Goal: Task Accomplishment & Management: Complete application form

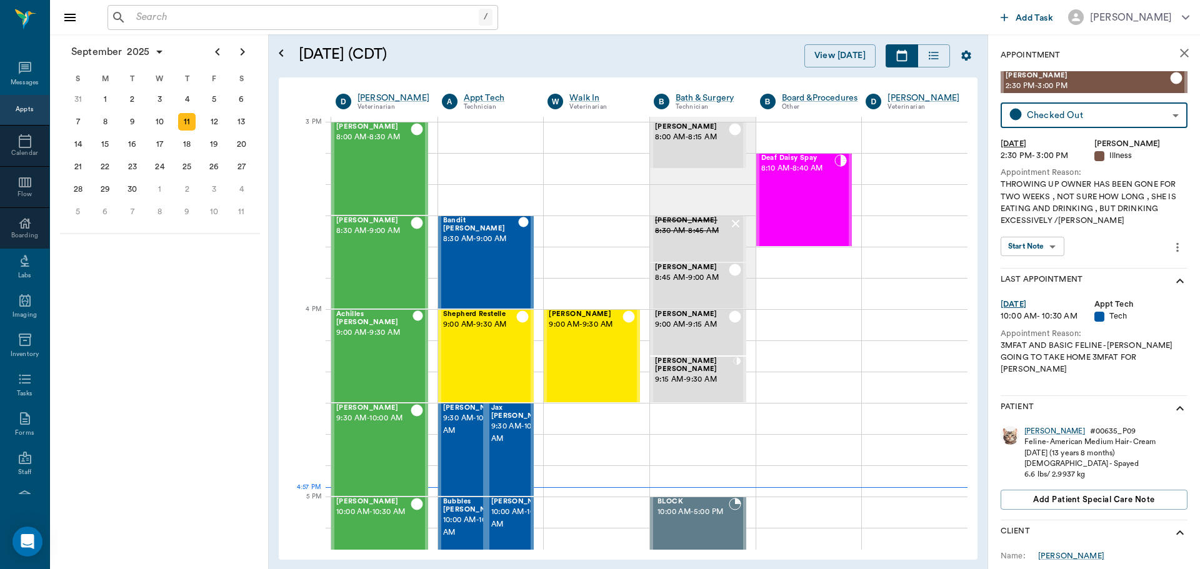
scroll to position [1312, 0]
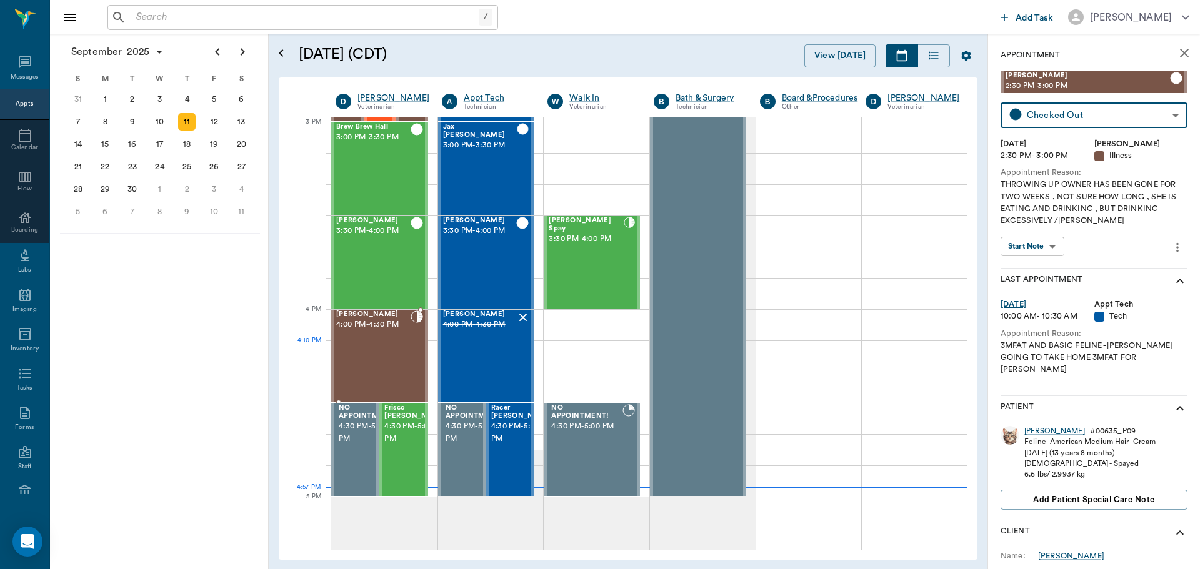
click at [346, 366] on div "[PERSON_NAME] 4:00 PM - 4:30 PM" at bounding box center [373, 356] width 74 height 91
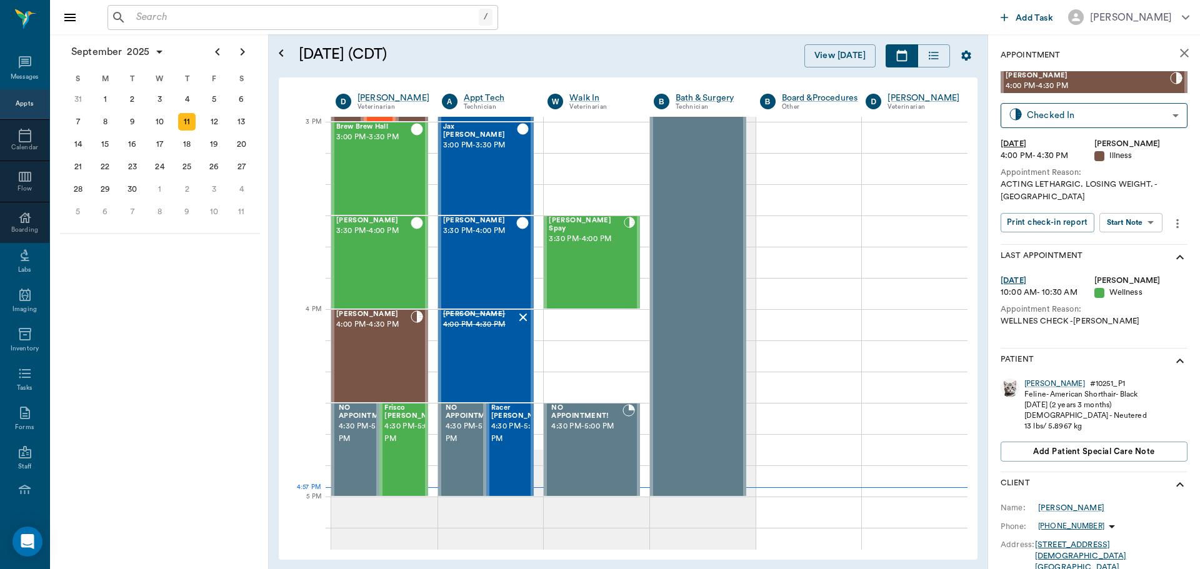
click at [1153, 211] on body "/ ​ Add Task [PERSON_NAME] Nectar Messages Appts Calendar Flow Boarding Labs Im…" at bounding box center [600, 284] width 1200 height 569
click at [1149, 231] on li "Start SOAP" at bounding box center [1131, 236] width 87 height 21
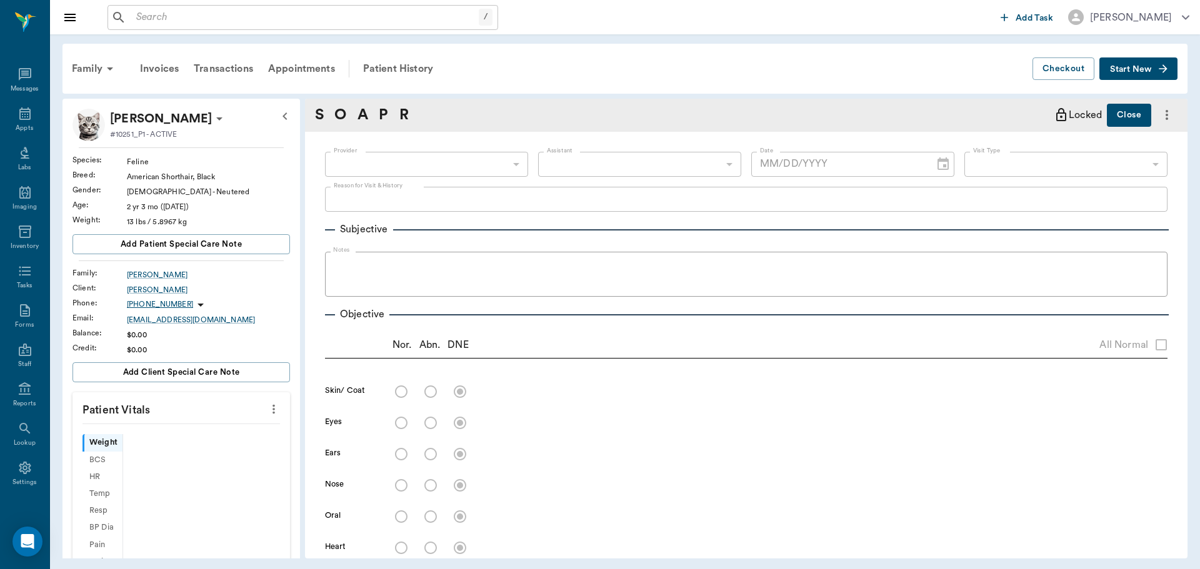
scroll to position [6, 0]
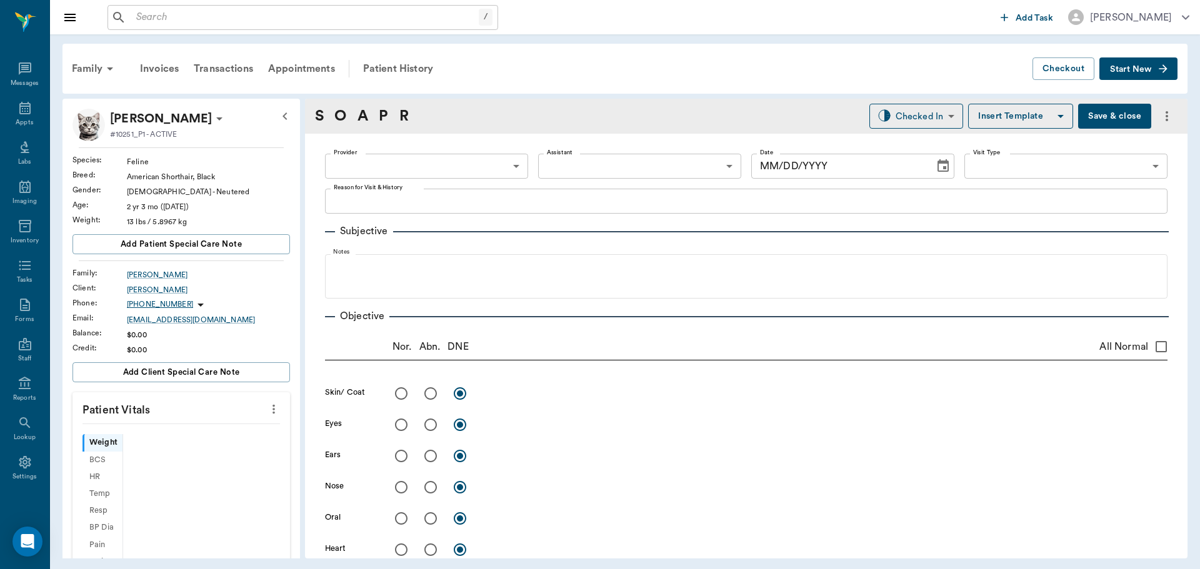
type input "63ec2f075fda476ae8351a4d"
type input "65d2be4f46e3a538d89b8c15"
type textarea "ACTING LETHARGIC. LOSING WEIGHT. -[GEOGRAPHIC_DATA]"
type input "[DATE]"
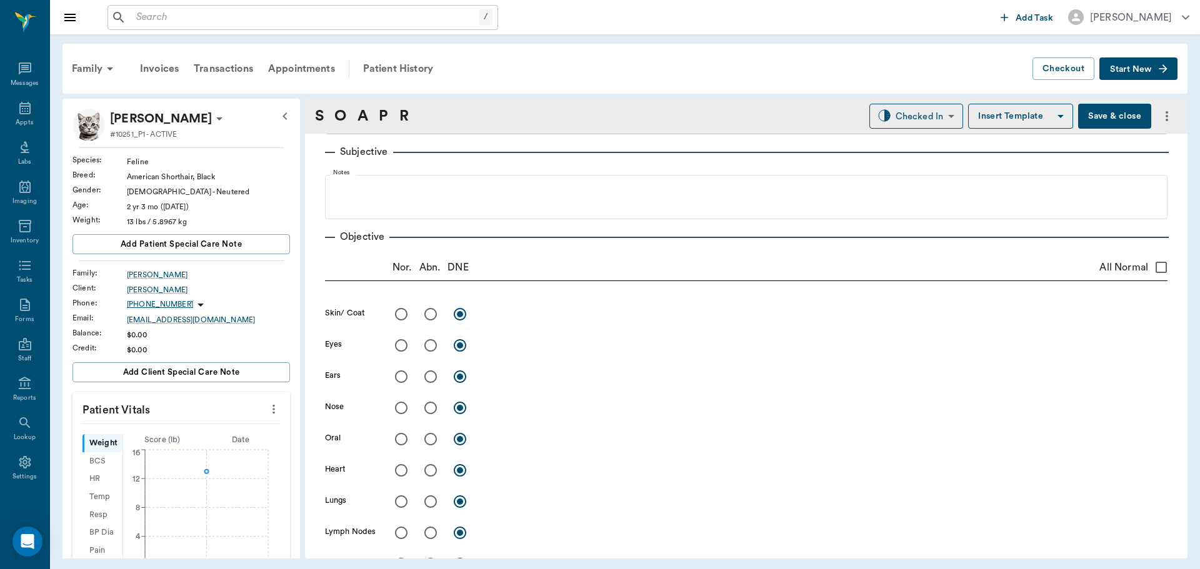
scroll to position [187, 0]
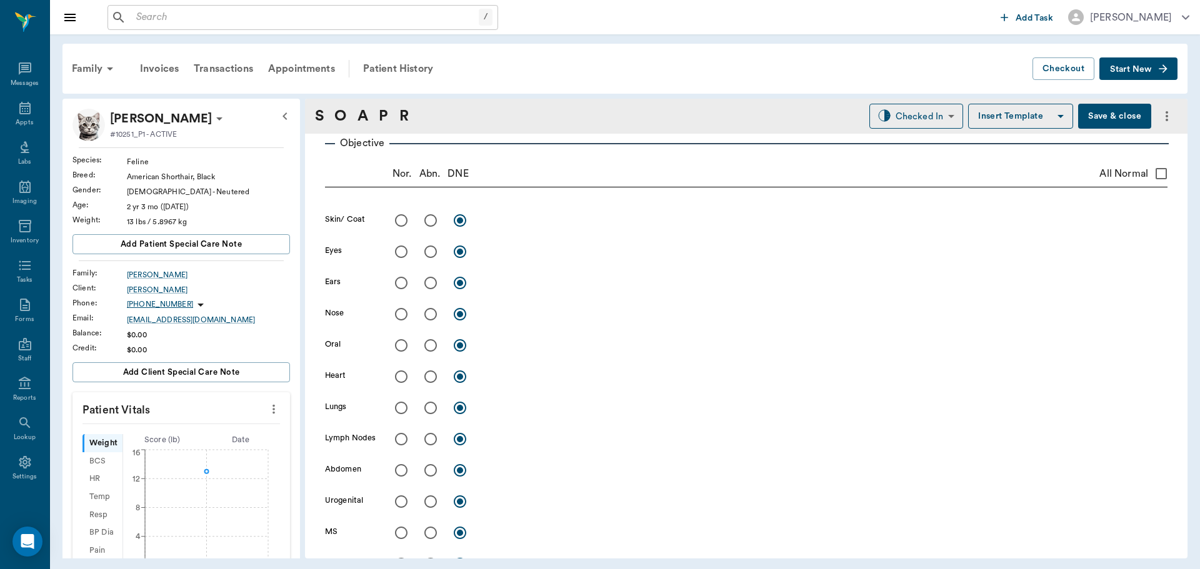
click at [269, 412] on icon "more" at bounding box center [274, 409] width 14 height 15
click at [222, 424] on li "Enter Vitals" at bounding box center [211, 430] width 125 height 23
click at [203, 447] on input "text" at bounding box center [180, 446] width 109 height 25
type input "11.6"
click at [191, 543] on input "text" at bounding box center [180, 536] width 109 height 25
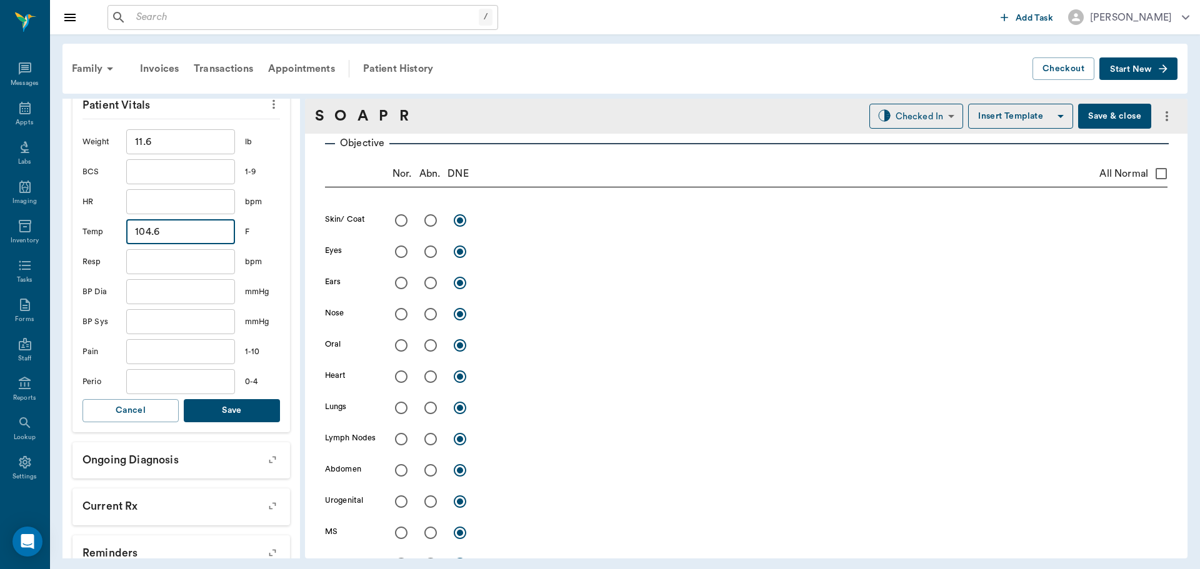
scroll to position [312, 0]
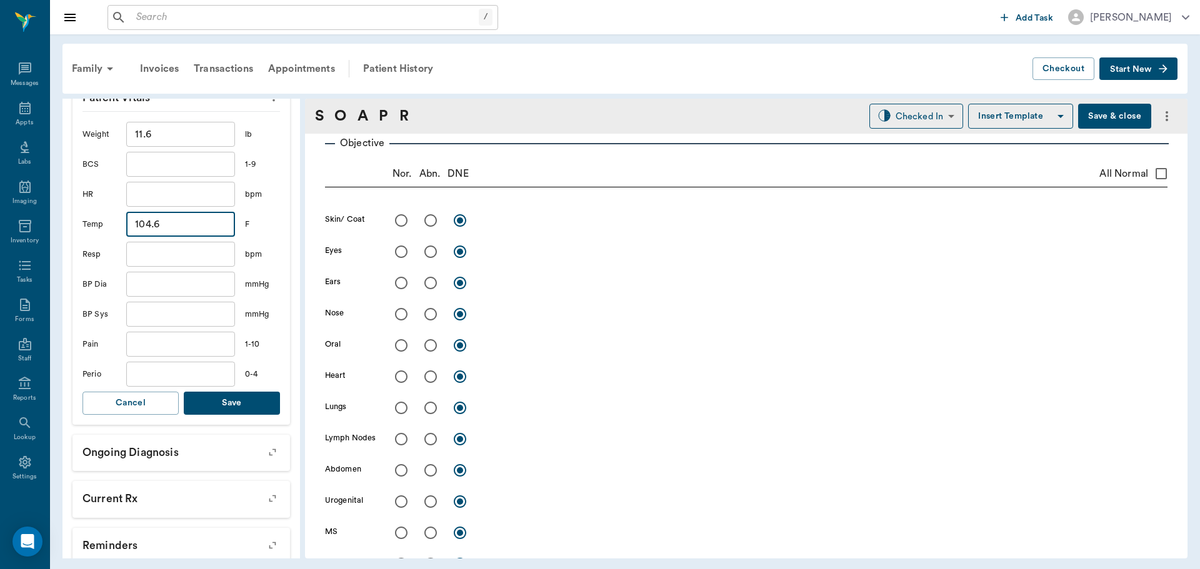
type input "104.6"
click at [248, 403] on button "Save" at bounding box center [232, 403] width 96 height 23
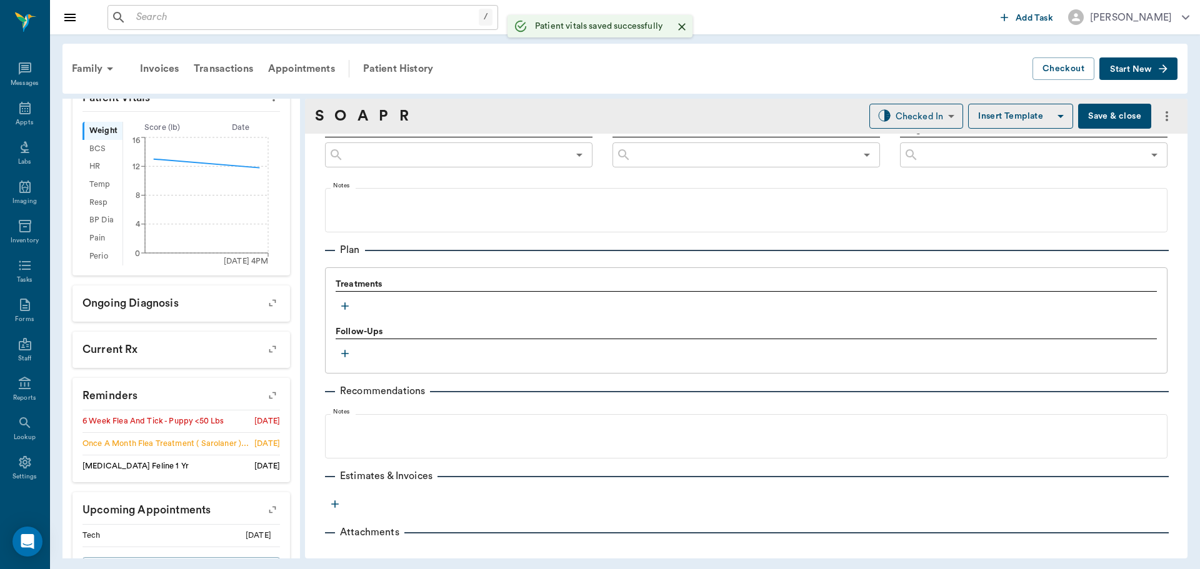
scroll to position [744, 0]
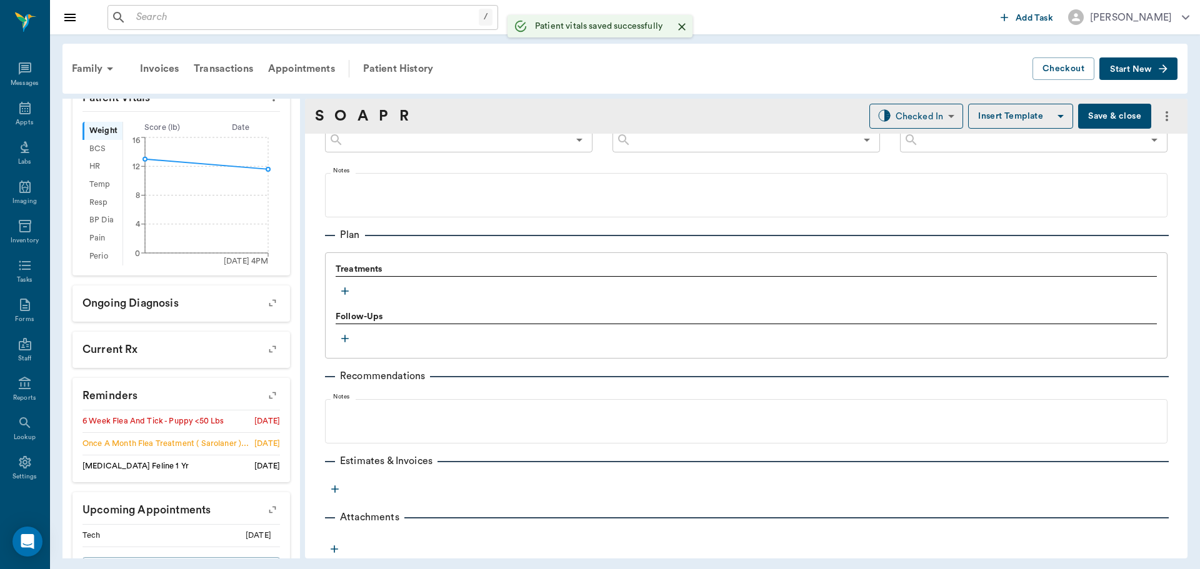
click at [339, 286] on icon "button" at bounding box center [345, 291] width 12 height 12
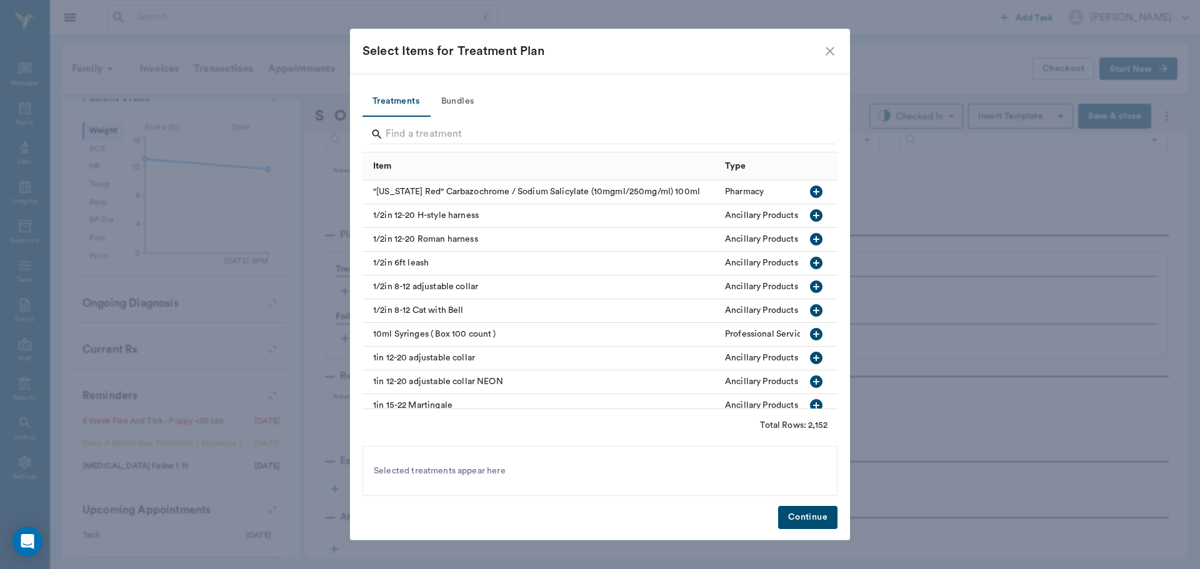
click at [447, 99] on button "Bundles" at bounding box center [457, 102] width 56 height 30
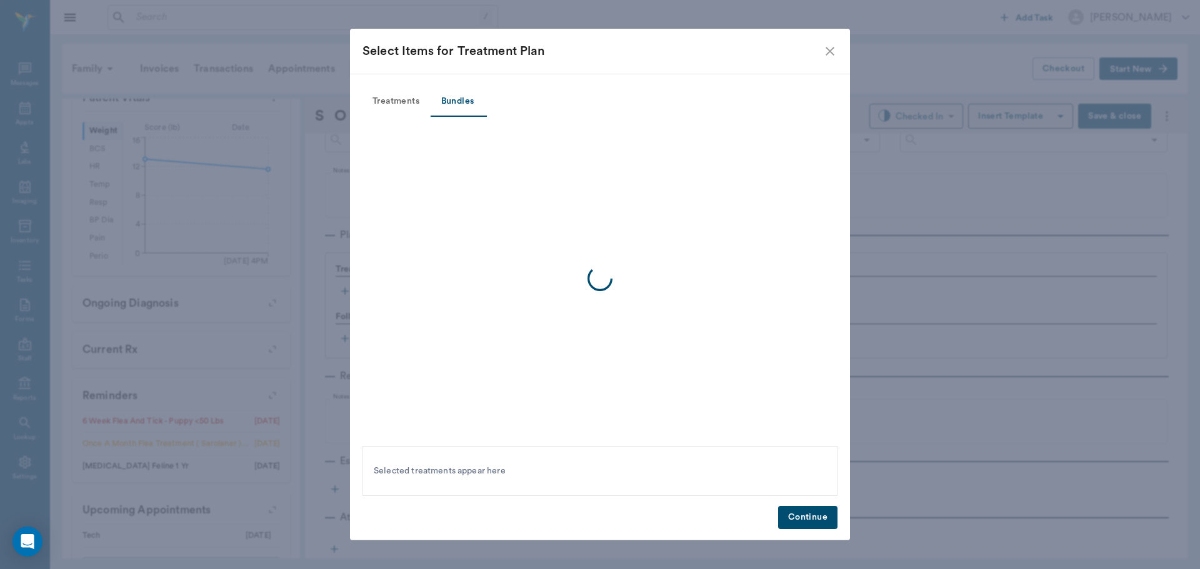
click at [391, 101] on button "Treatments" at bounding box center [395, 102] width 67 height 30
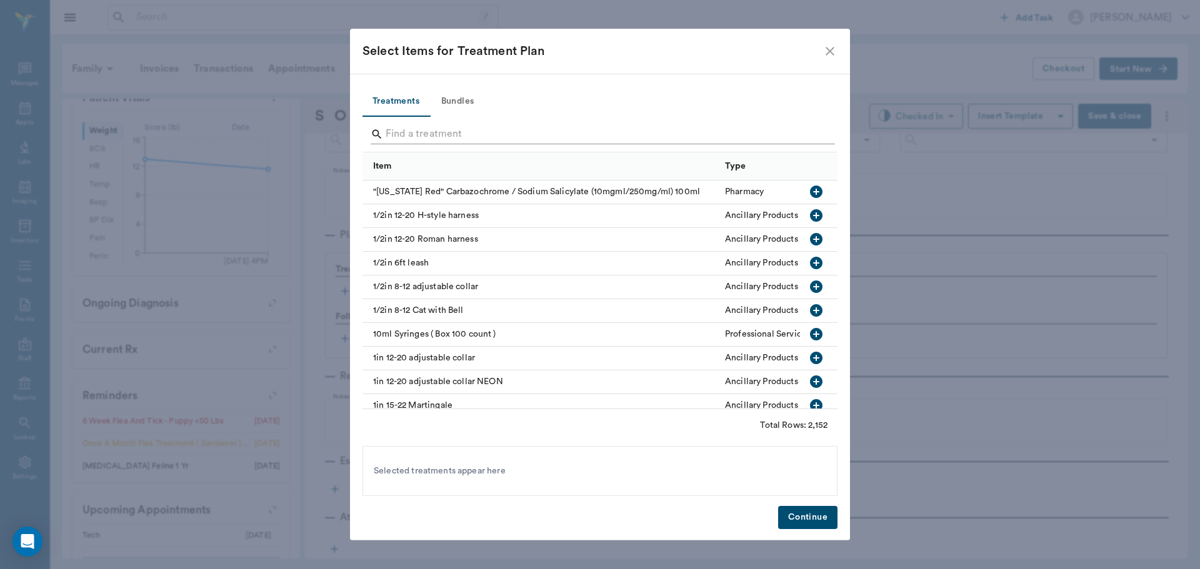
click at [447, 129] on input "Search" at bounding box center [601, 134] width 431 height 20
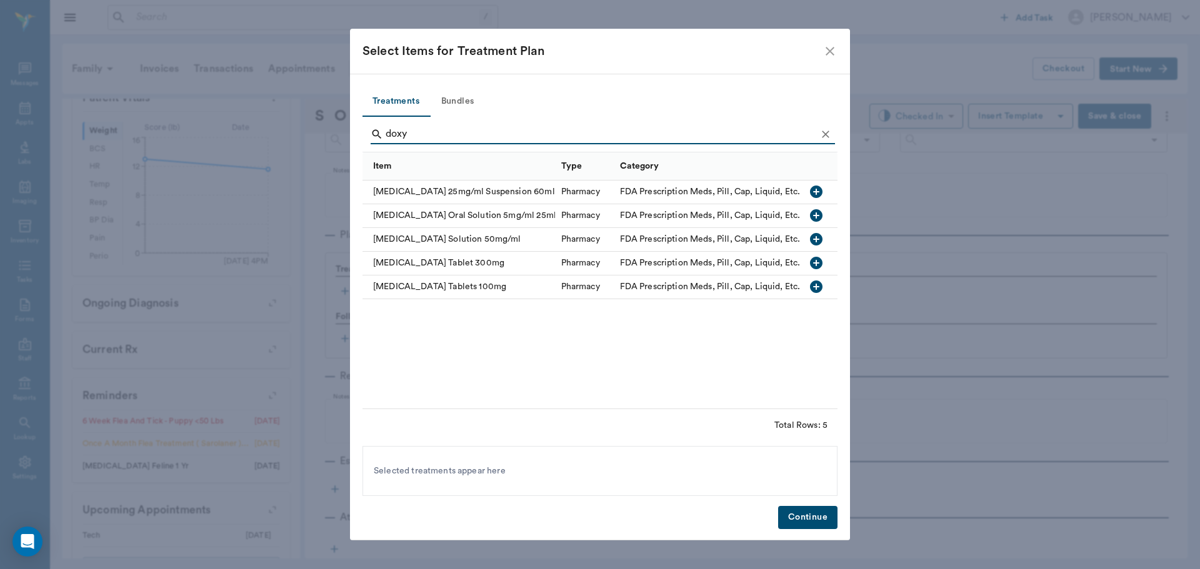
click at [814, 240] on icon "button" at bounding box center [816, 239] width 15 height 15
click at [433, 135] on input "doxy" at bounding box center [601, 134] width 431 height 20
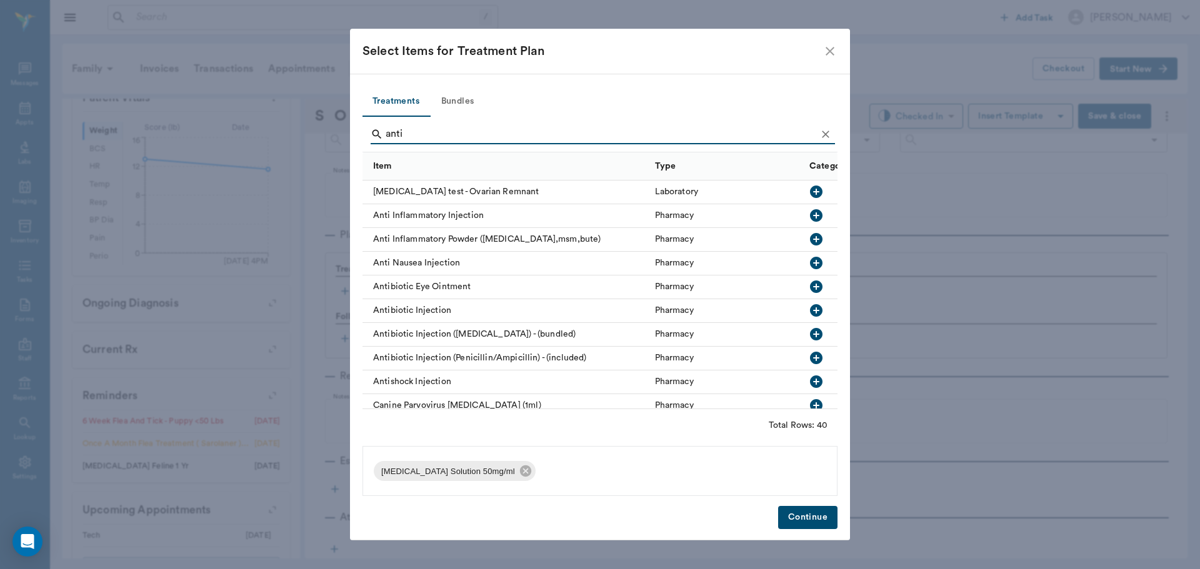
click at [810, 219] on icon "button" at bounding box center [816, 215] width 12 height 12
click at [622, 141] on input "anti" at bounding box center [601, 134] width 431 height 20
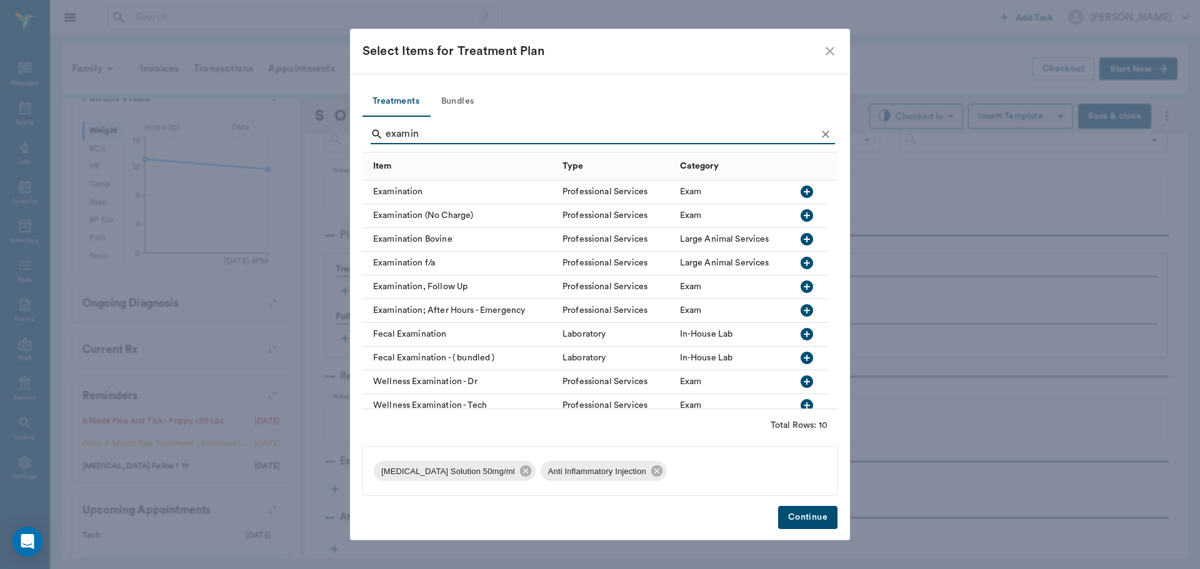
type input "examin"
click at [807, 191] on icon "button" at bounding box center [806, 191] width 15 height 15
click at [798, 520] on button "Continue" at bounding box center [807, 517] width 59 height 23
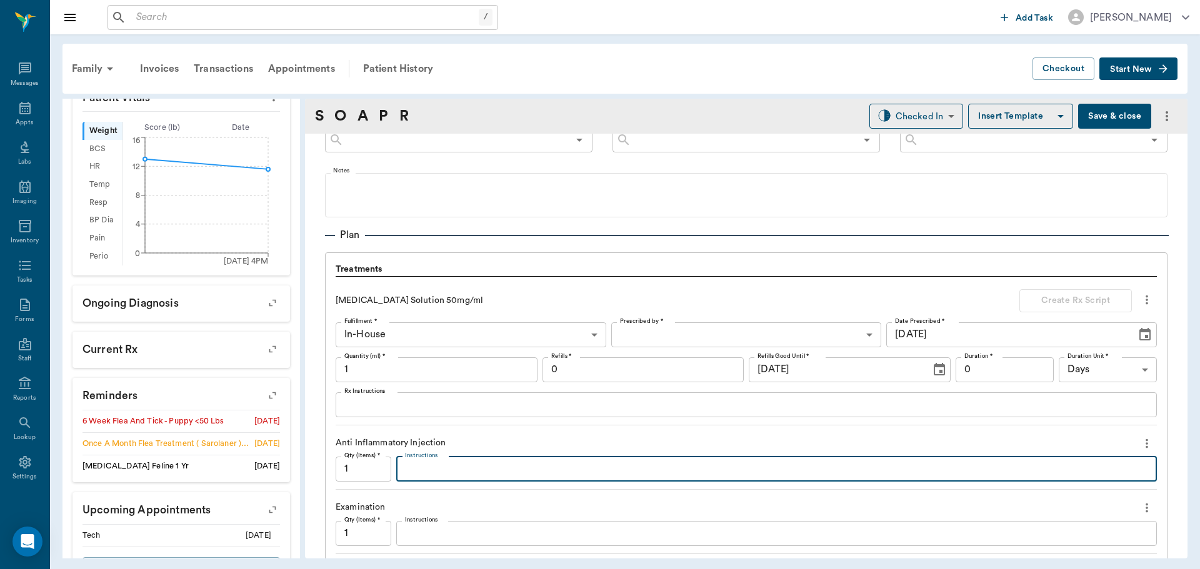
click at [535, 472] on textarea "Instructions" at bounding box center [776, 469] width 743 height 14
click at [450, 464] on textarea "mp20/dex1.25/b12-0.1/Linc 60mg" at bounding box center [776, 469] width 743 height 14
click at [418, 465] on textarea "mp20/dex 1.25/b12-0.1/Linc 60mg" at bounding box center [776, 469] width 743 height 14
click at [483, 462] on textarea "mp 20/dex 1.25/b12-0.1/Linc 60mg" at bounding box center [776, 469] width 743 height 14
click at [494, 469] on textarea "mp 20/dex 1.25/b12-0.1/Linc 60mg" at bounding box center [776, 469] width 743 height 14
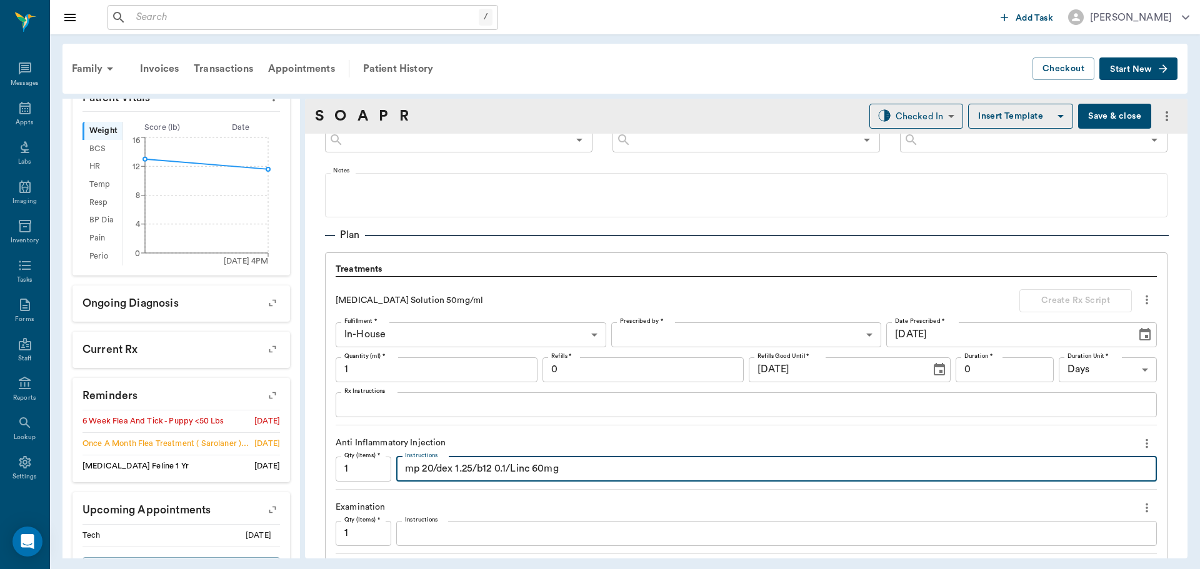
type textarea "mp 20/dex 1.25/b12 0.1/Linc 60mg"
click at [642, 429] on div "[MEDICAL_DATA] Solution 50mg/ml Create Rx Script Fulfillment * In-House In-Hous…" at bounding box center [746, 418] width 821 height 272
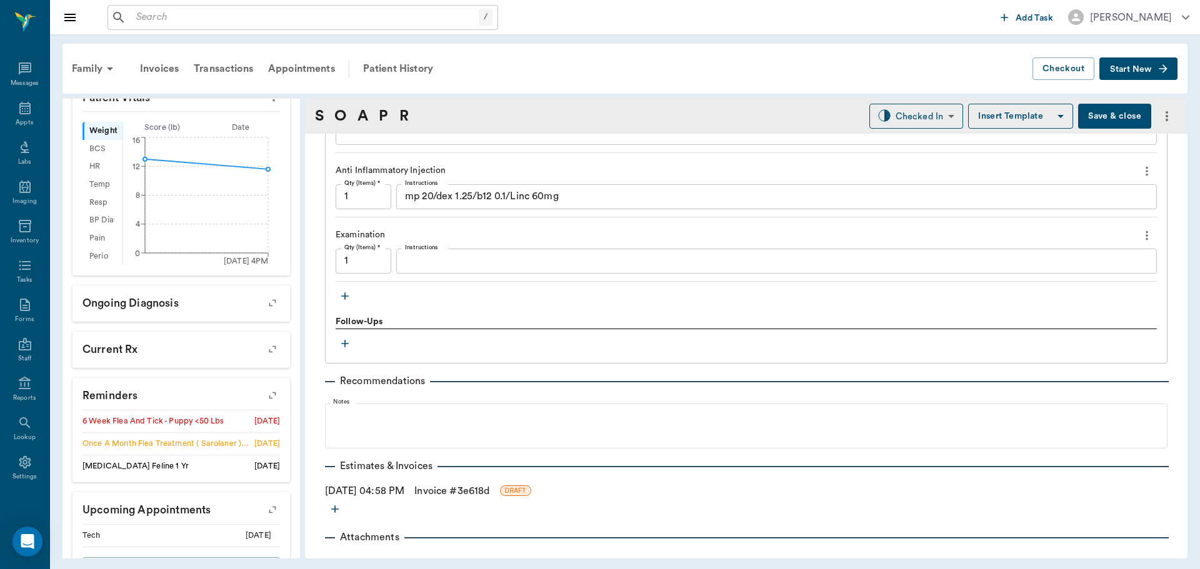
scroll to position [1037, 0]
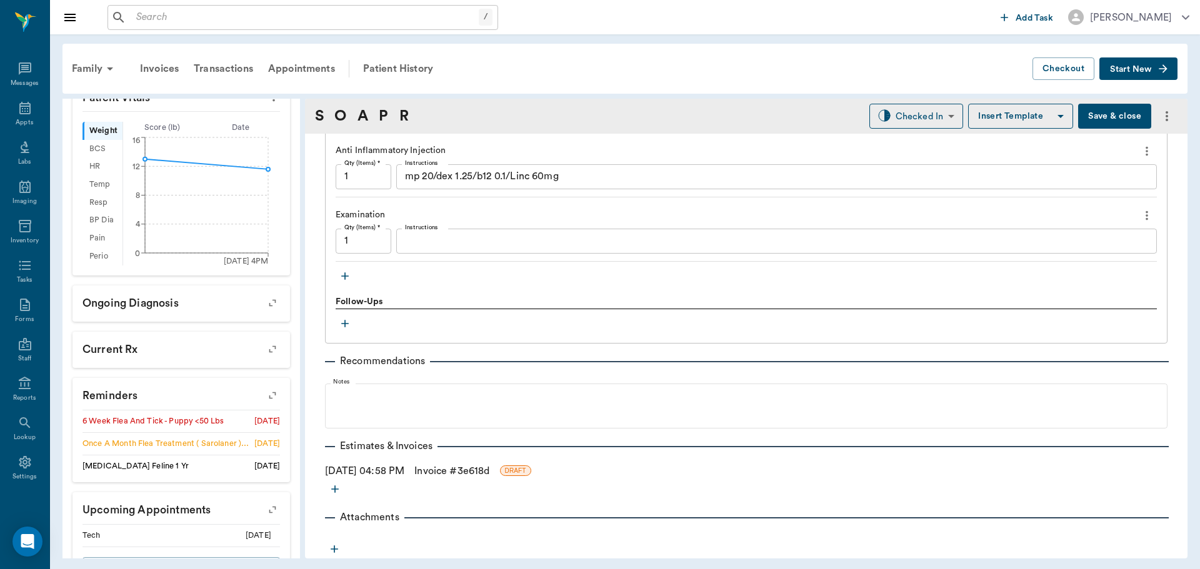
click at [347, 279] on icon "button" at bounding box center [345, 276] width 12 height 12
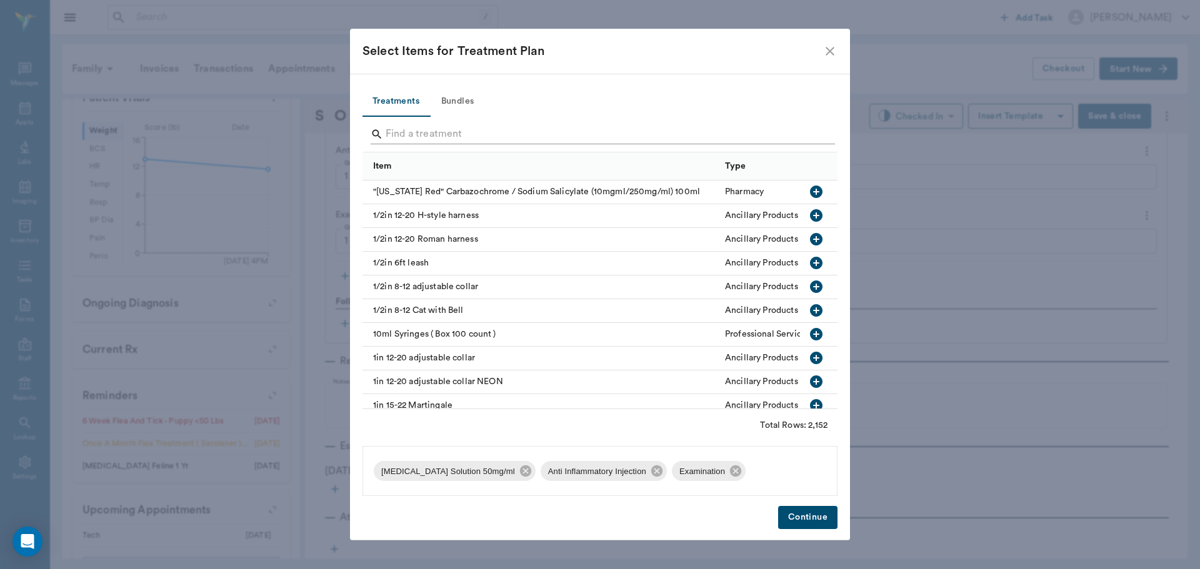
click at [468, 129] on input "Search" at bounding box center [601, 134] width 431 height 20
click at [831, 49] on icon "close" at bounding box center [829, 51] width 15 height 15
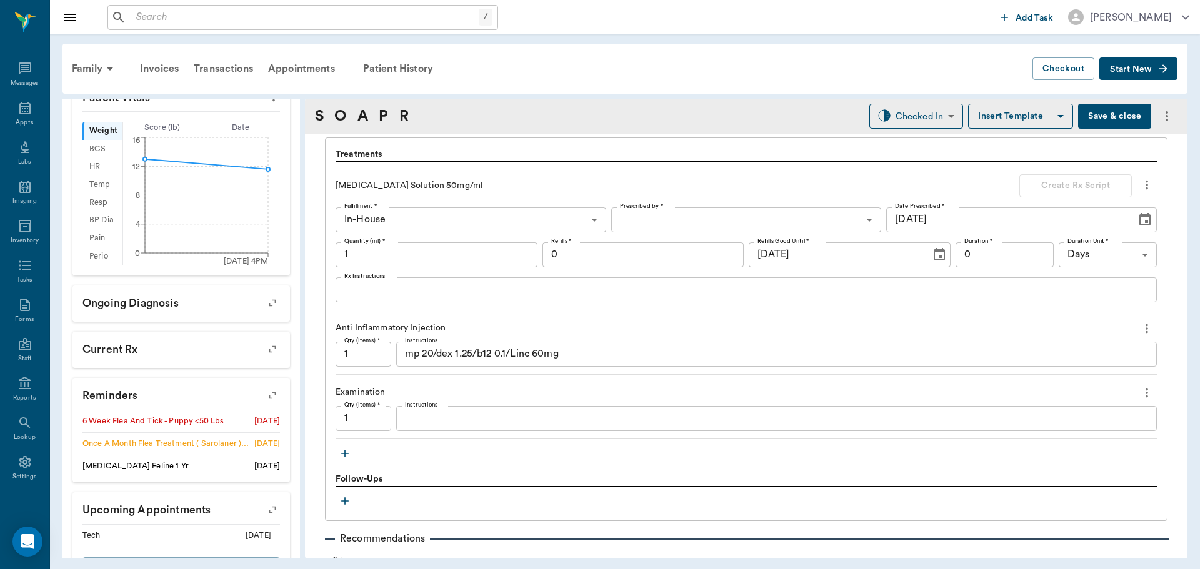
scroll to position [787, 0]
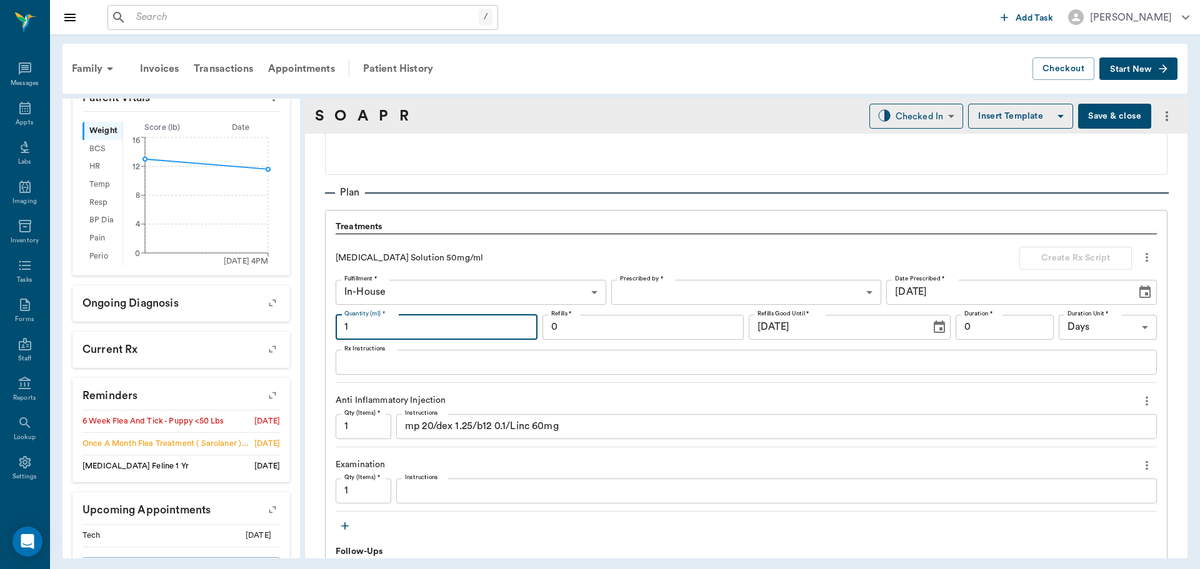
click at [397, 327] on input "1" at bounding box center [437, 327] width 202 height 25
type input "40"
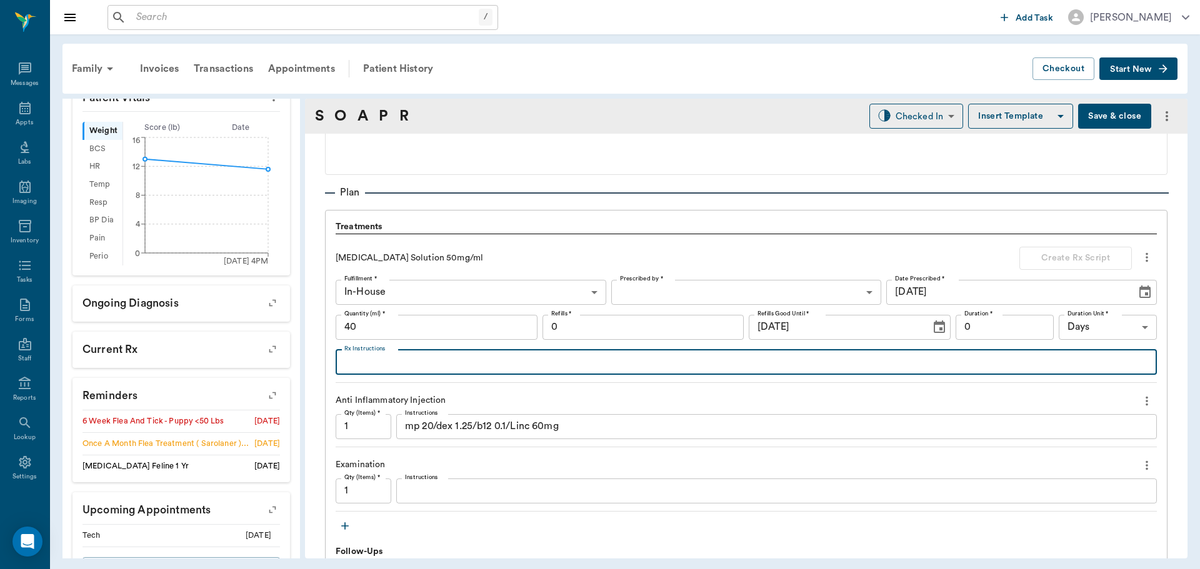
click at [450, 360] on textarea "Rx Instructions" at bounding box center [746, 362] width 804 height 14
type textarea "Give 1 ml by mouth twice daily until gone"
click at [717, 284] on body "/ ​ Add Task [PERSON_NAME] Nectar Messages Appts Labs Imaging Inventory Tasks F…" at bounding box center [600, 284] width 1200 height 569
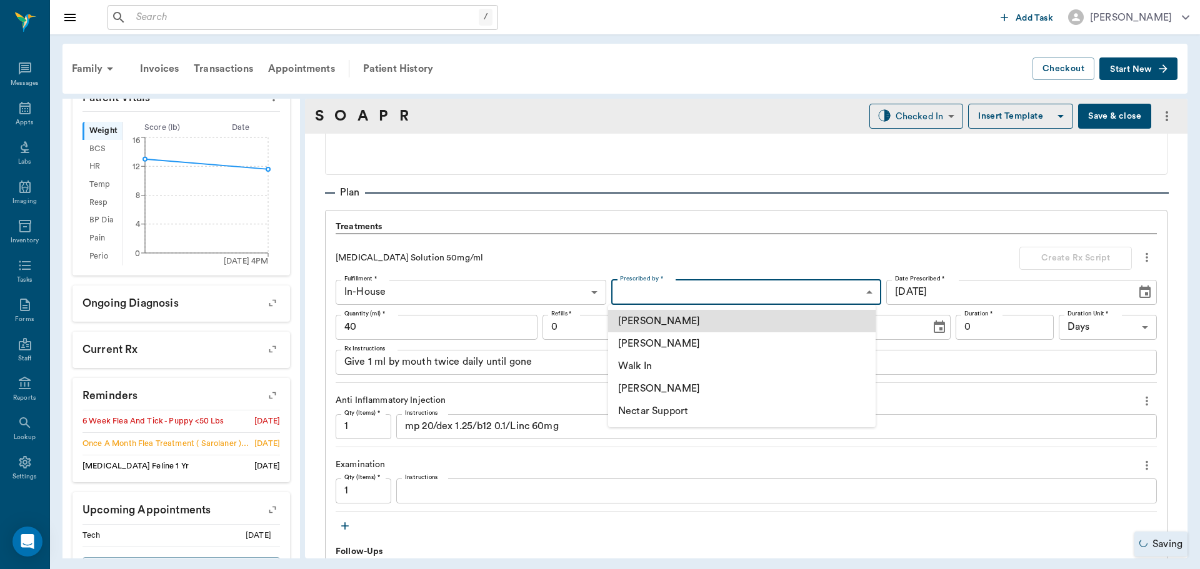
click at [705, 338] on li "[PERSON_NAME]" at bounding box center [741, 343] width 267 height 22
type input "63ec2f075fda476ae8351a4d"
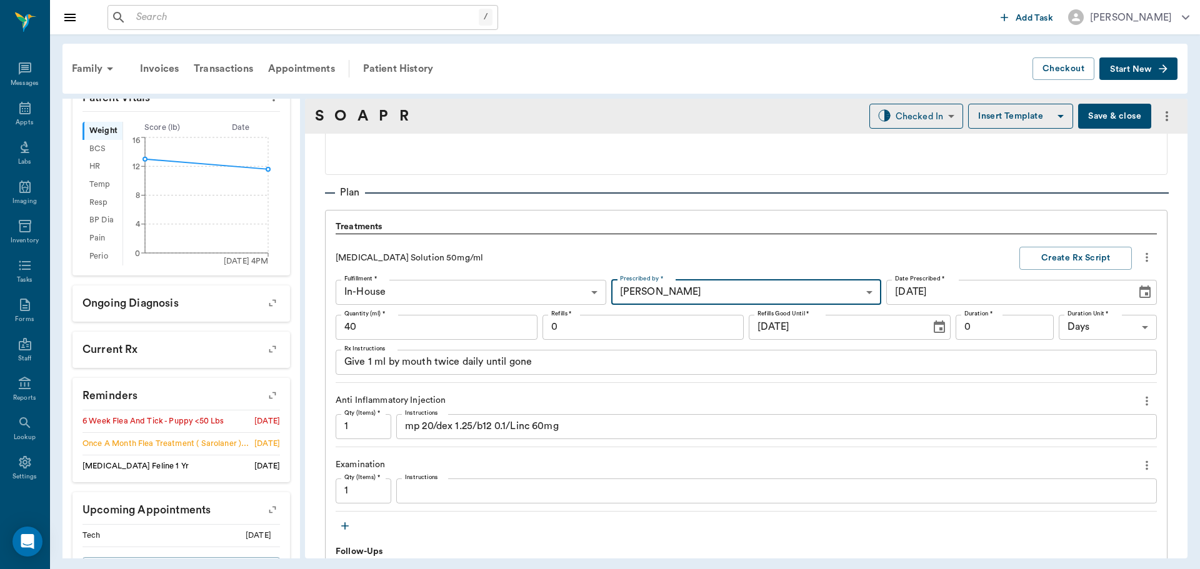
click at [975, 326] on input "0" at bounding box center [1005, 327] width 98 height 25
type input "20"
click at [1068, 247] on button "Create Rx Script" at bounding box center [1075, 258] width 112 height 23
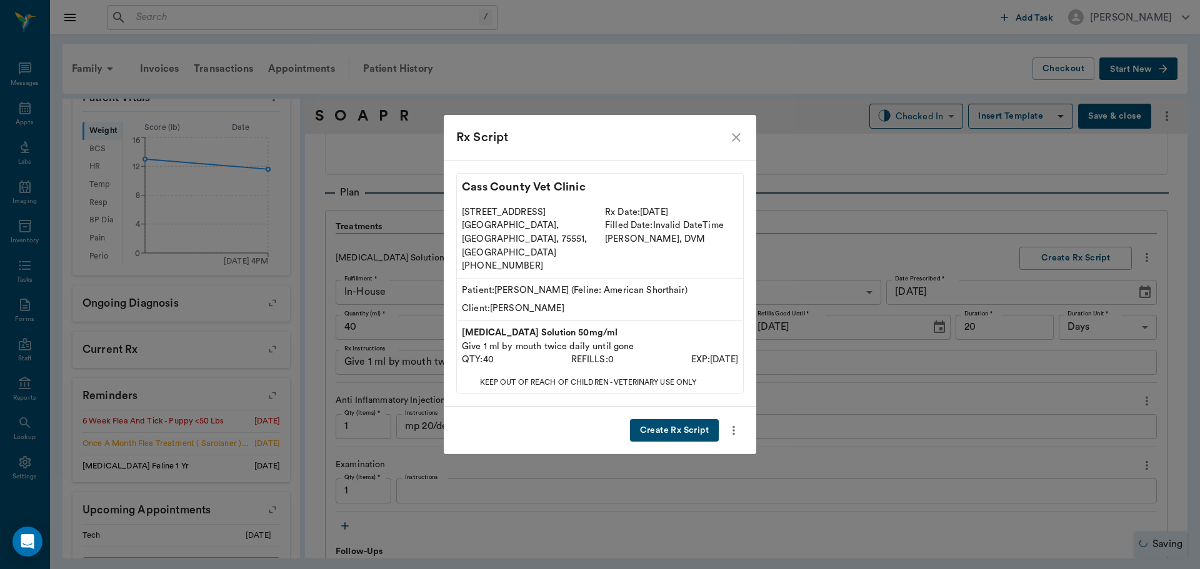
click at [685, 423] on button "Create Rx Script" at bounding box center [674, 430] width 89 height 23
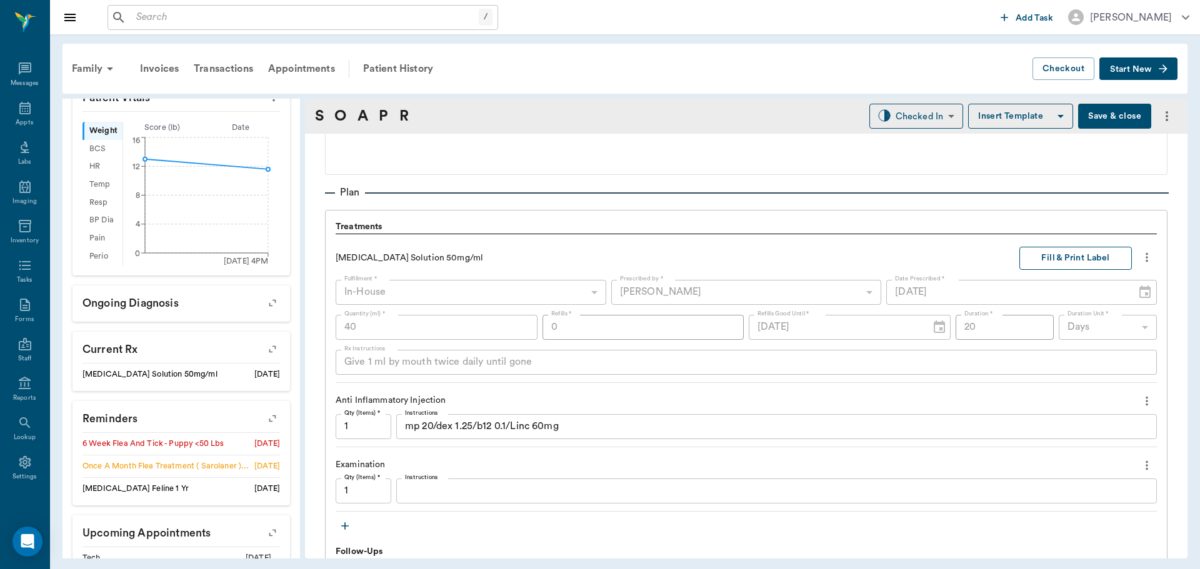
click at [1066, 263] on button "Fill & Print Label" at bounding box center [1075, 258] width 112 height 23
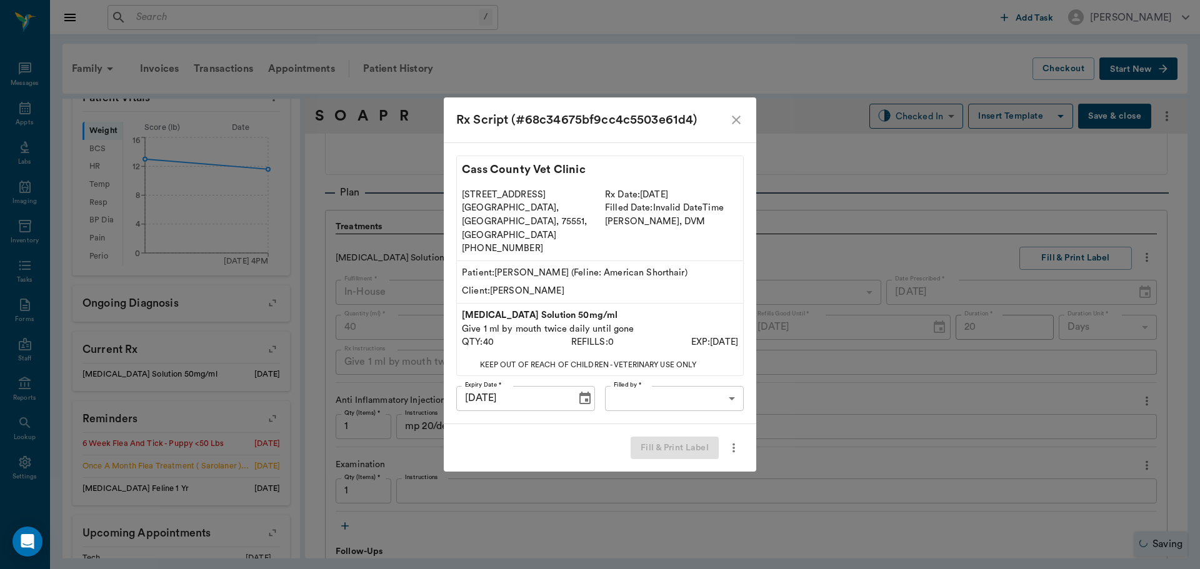
click at [647, 386] on body "/ ​ Add Task [PERSON_NAME] Nectar Messages Appts Labs Imaging Inventory Tasks F…" at bounding box center [600, 284] width 1200 height 569
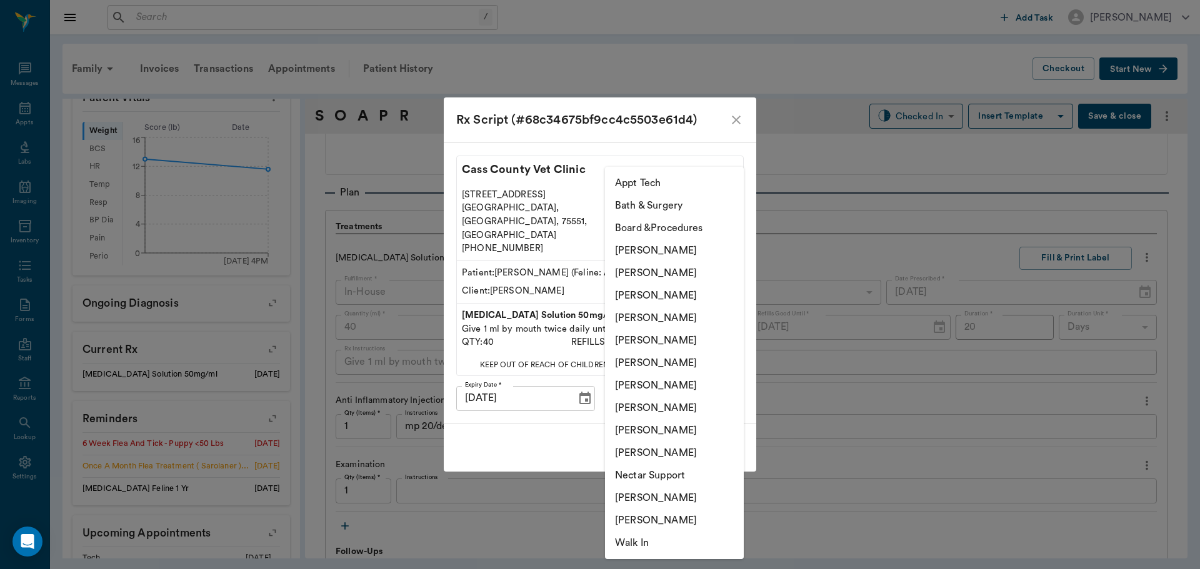
click at [678, 294] on li "[PERSON_NAME]" at bounding box center [674, 295] width 139 height 22
type input "642ef10e332a41444de2bad1"
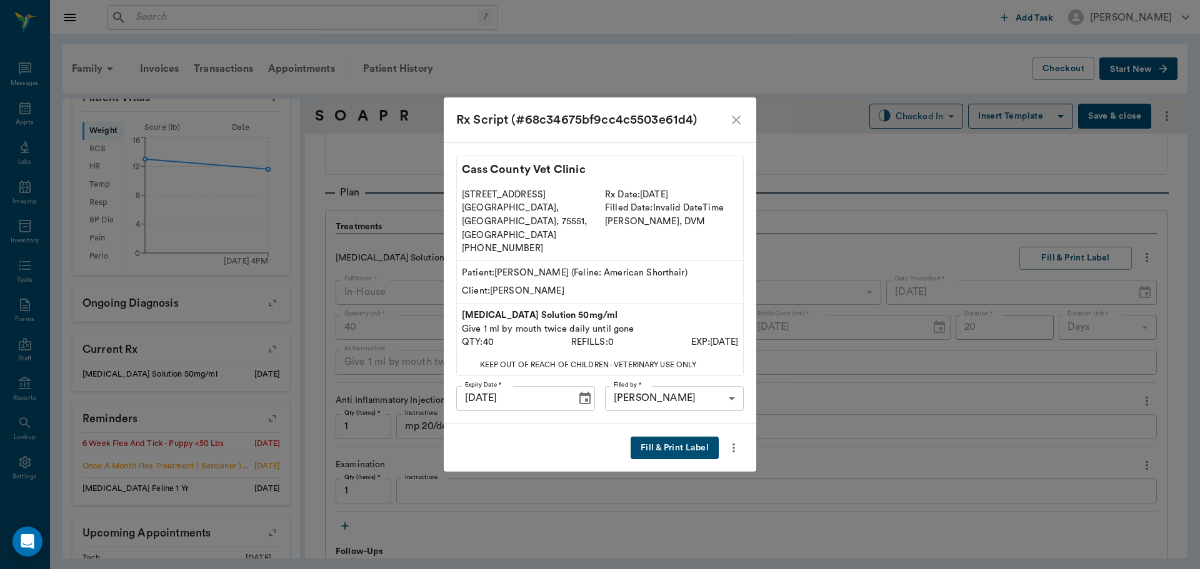
click at [660, 437] on button "Fill & Print Label" at bounding box center [675, 448] width 88 height 23
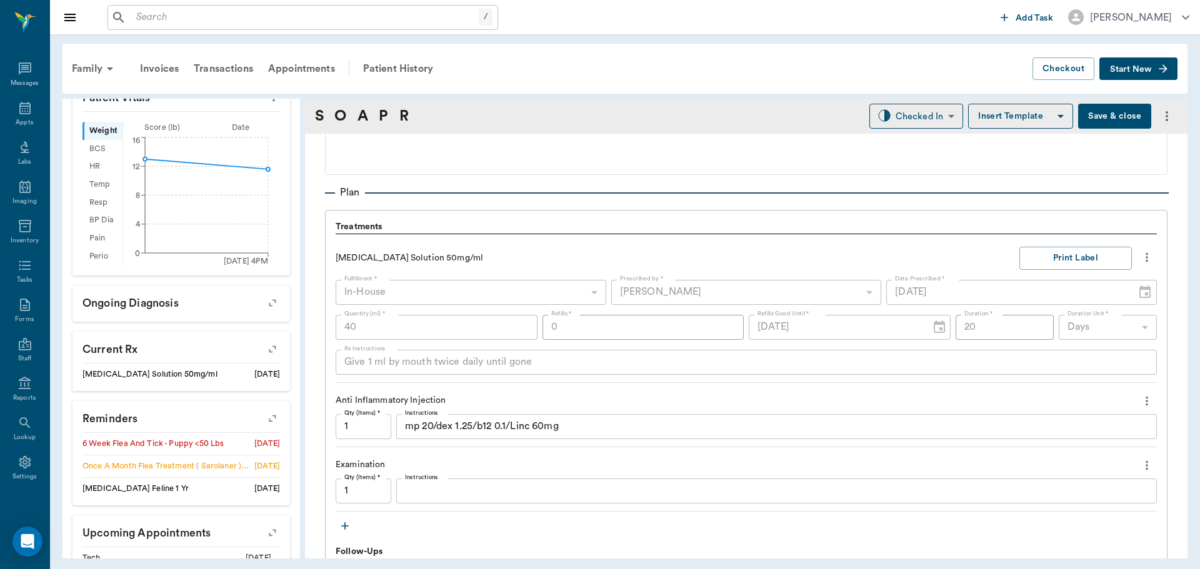
scroll to position [849, 0]
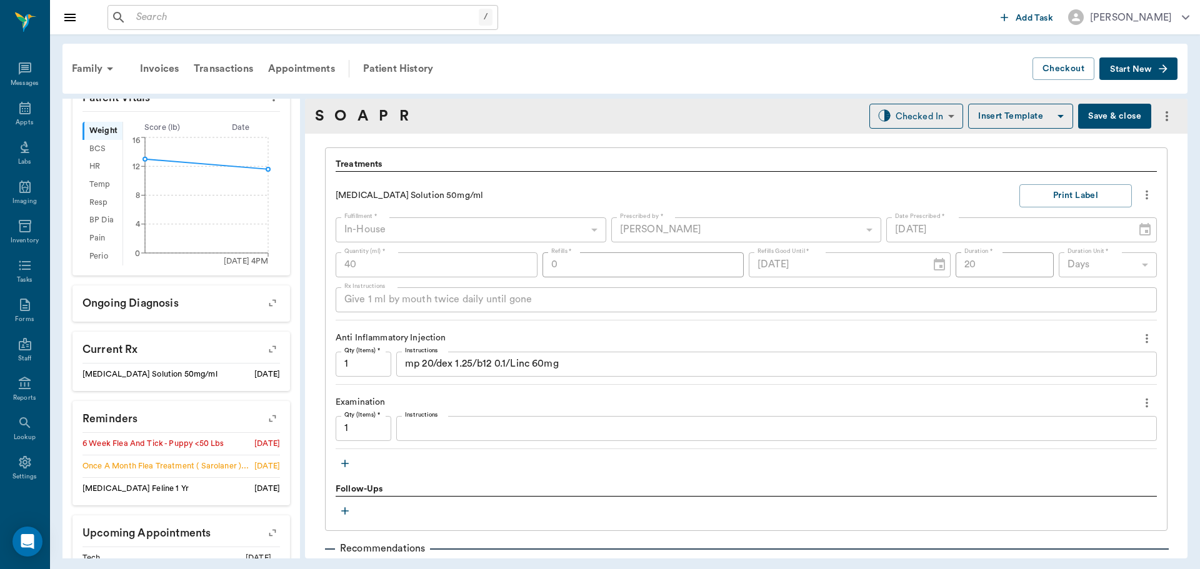
click at [342, 464] on icon "button" at bounding box center [345, 463] width 12 height 12
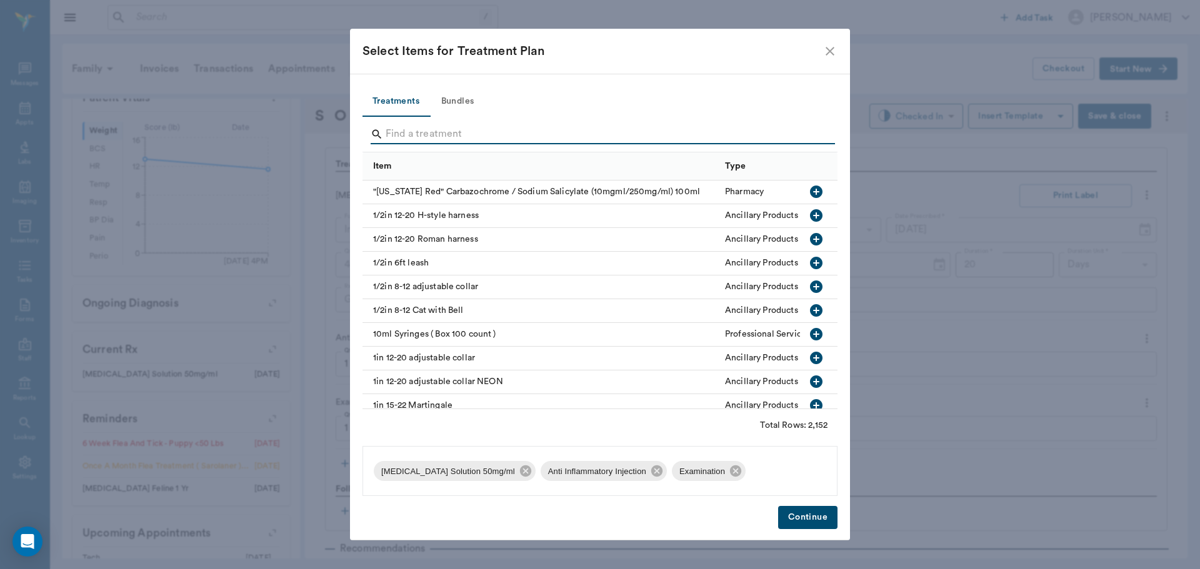
click at [447, 128] on input "Search" at bounding box center [601, 134] width 431 height 20
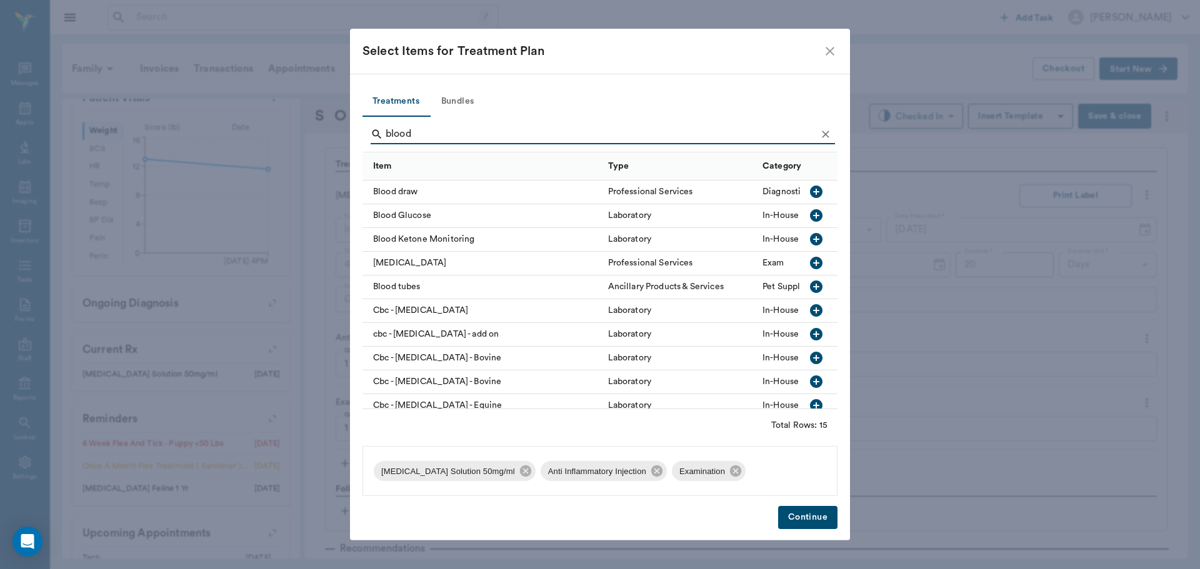
type input "blood"
click at [810, 214] on icon "button" at bounding box center [816, 215] width 12 height 12
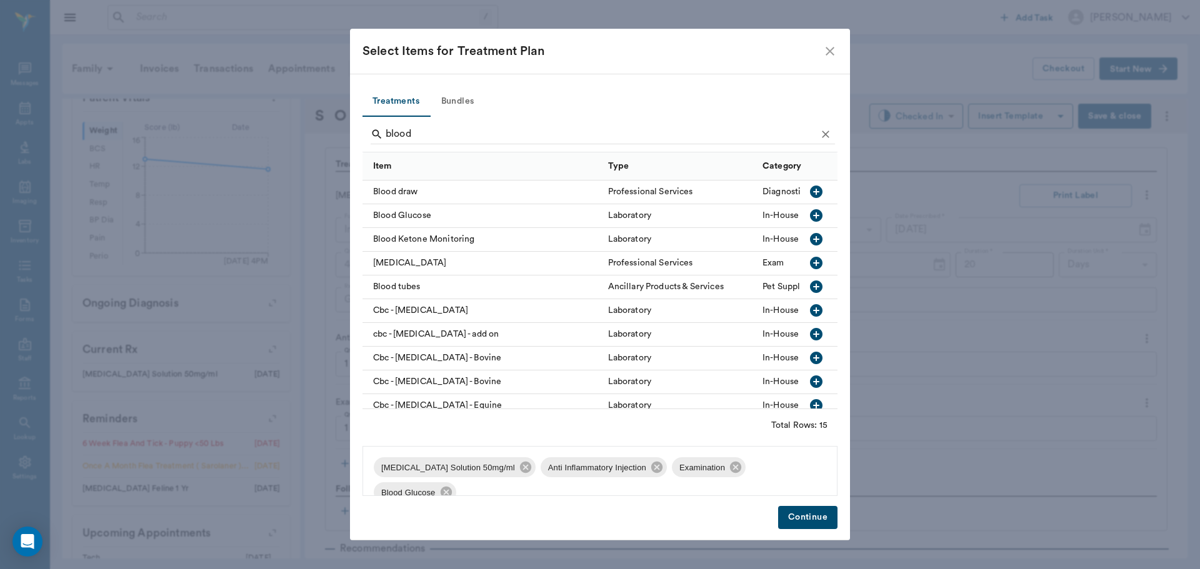
click at [808, 521] on button "Continue" at bounding box center [807, 517] width 59 height 23
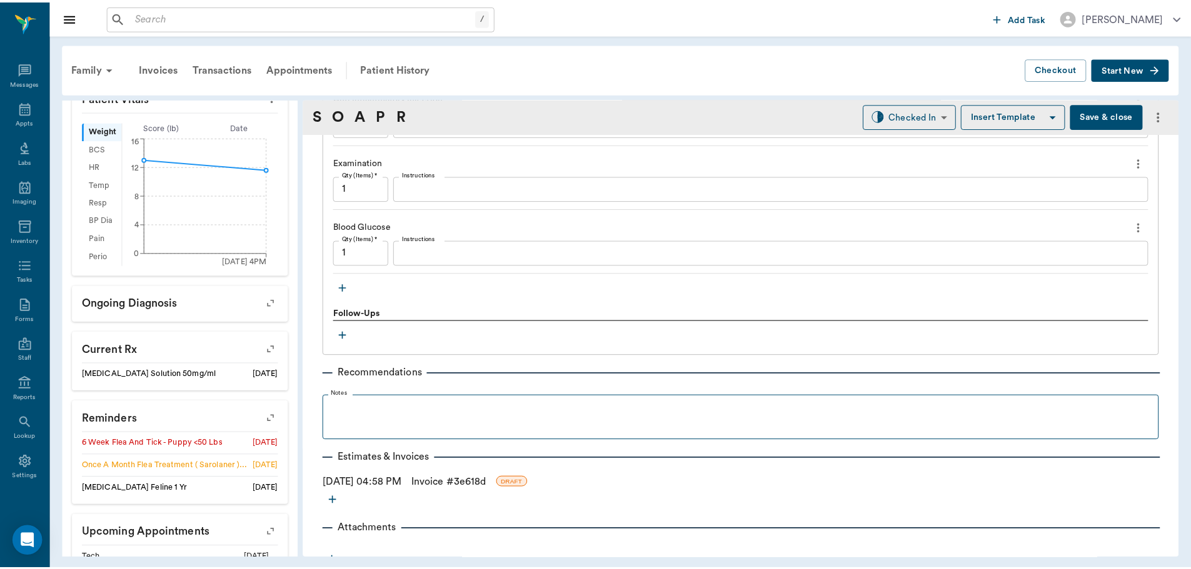
scroll to position [1101, 0]
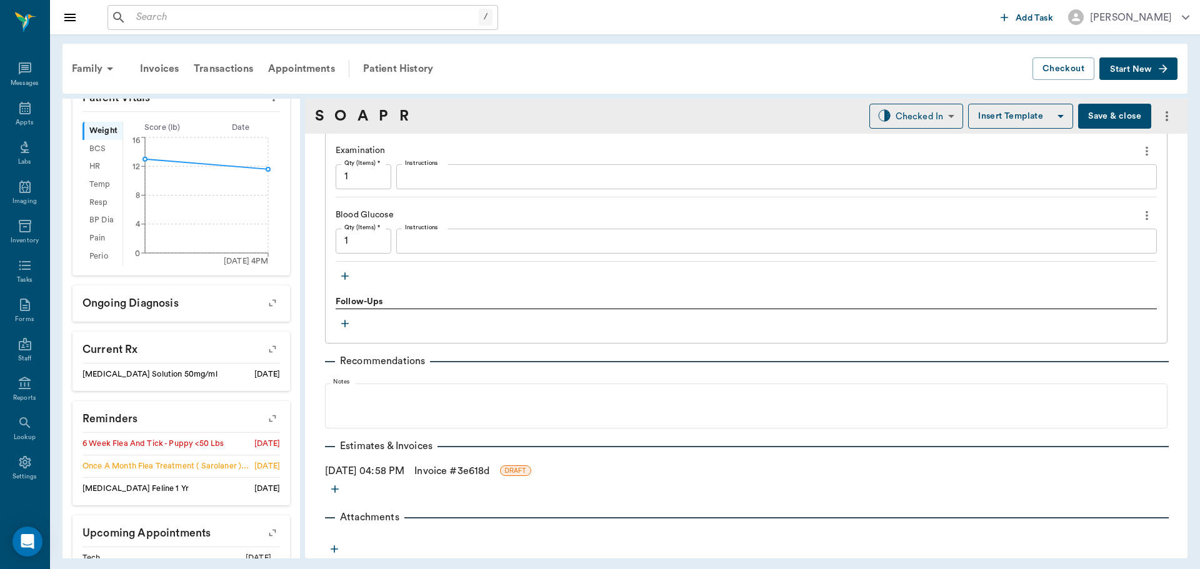
click at [451, 471] on link "Invoice # 3e618d" at bounding box center [451, 471] width 75 height 15
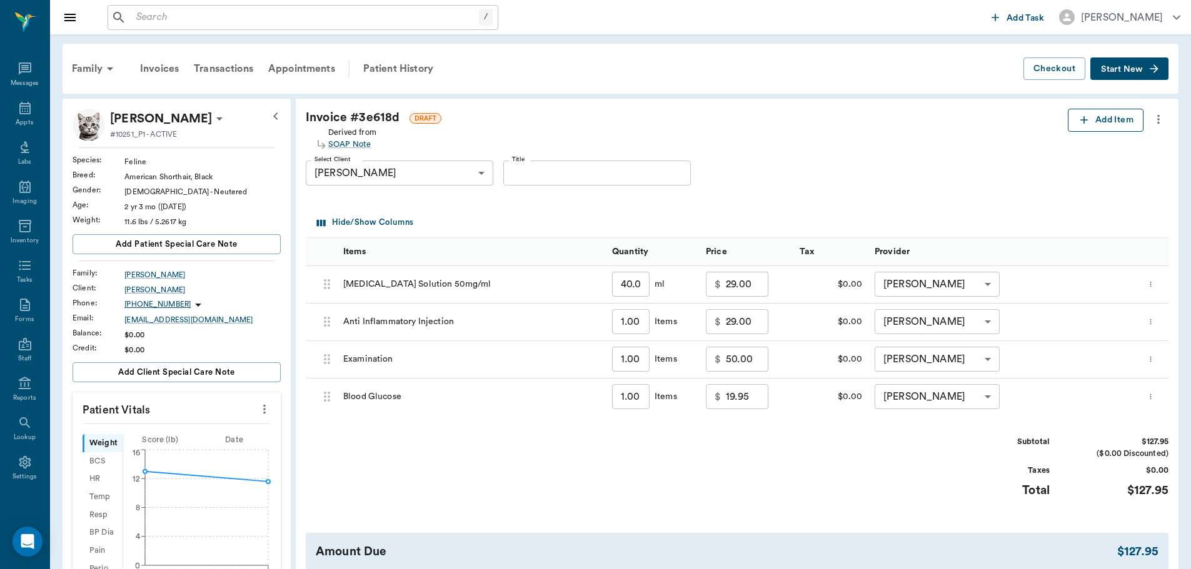
click at [1120, 120] on button "Add Item" at bounding box center [1105, 120] width 76 height 23
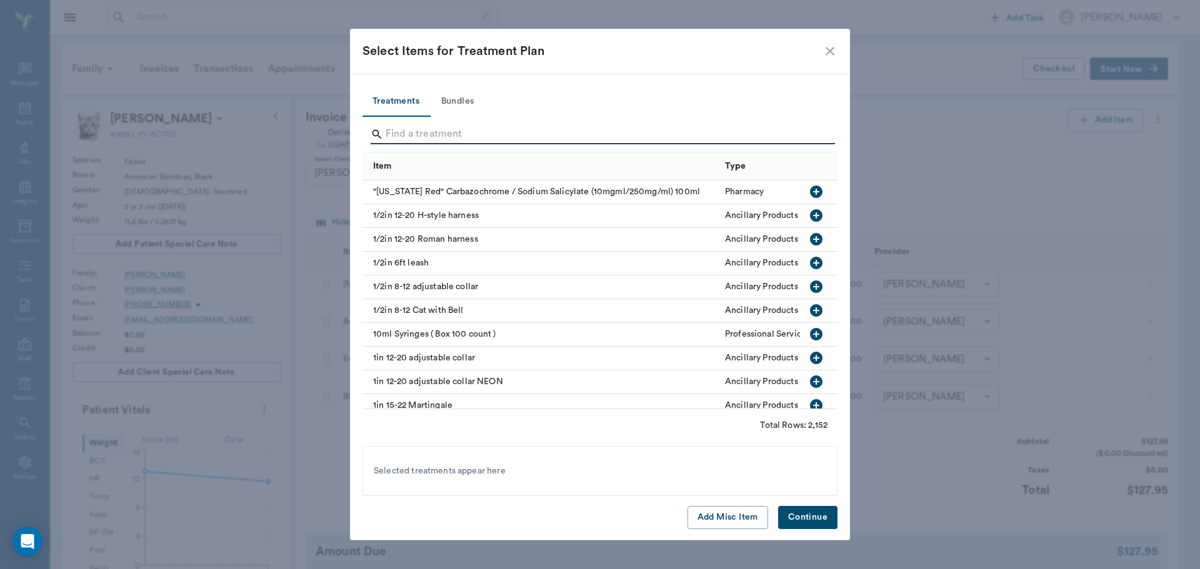
click at [420, 128] on input "Search" at bounding box center [601, 134] width 431 height 20
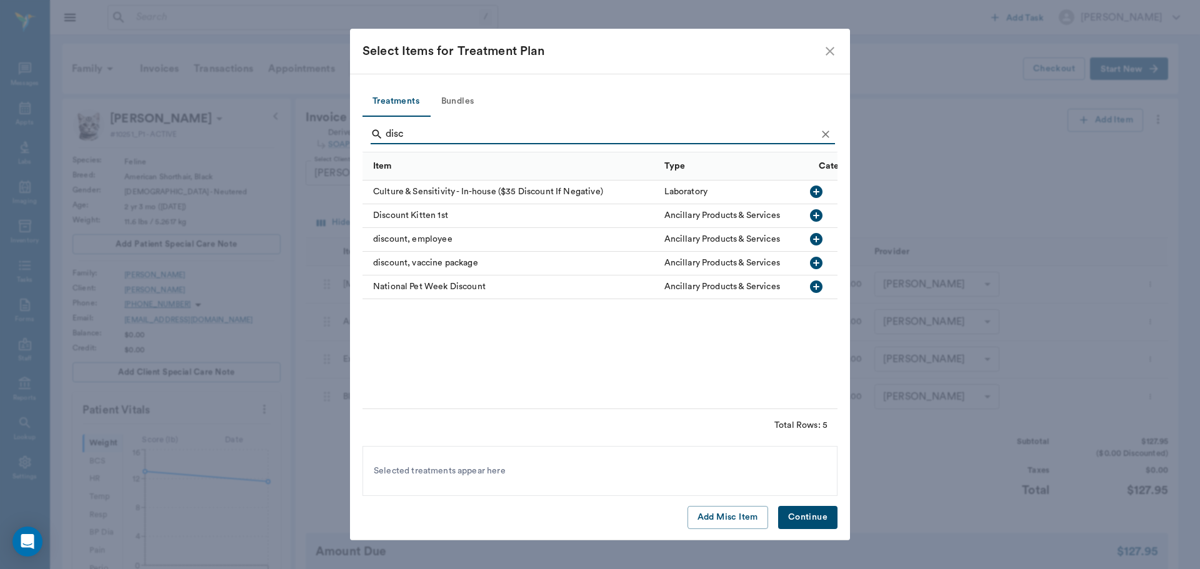
type input "disc"
click at [817, 239] on icon "button" at bounding box center [816, 239] width 15 height 15
click at [816, 519] on button "Continue" at bounding box center [807, 517] width 59 height 23
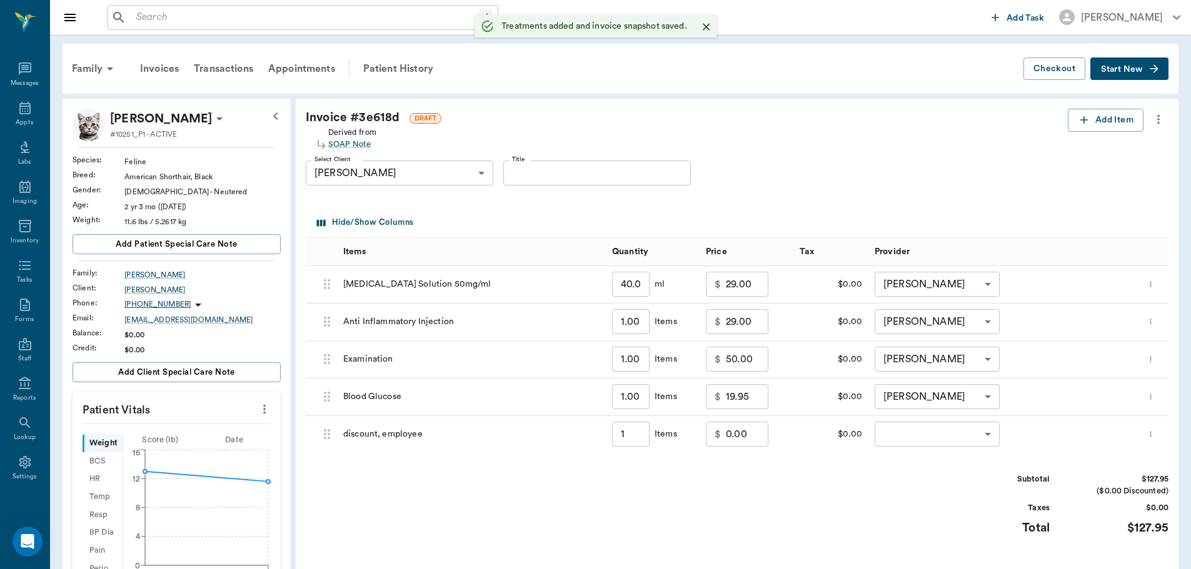
type input "1.00"
click at [722, 436] on div "$ 0.00 ​" at bounding box center [737, 434] width 62 height 25
type input "-50.00"
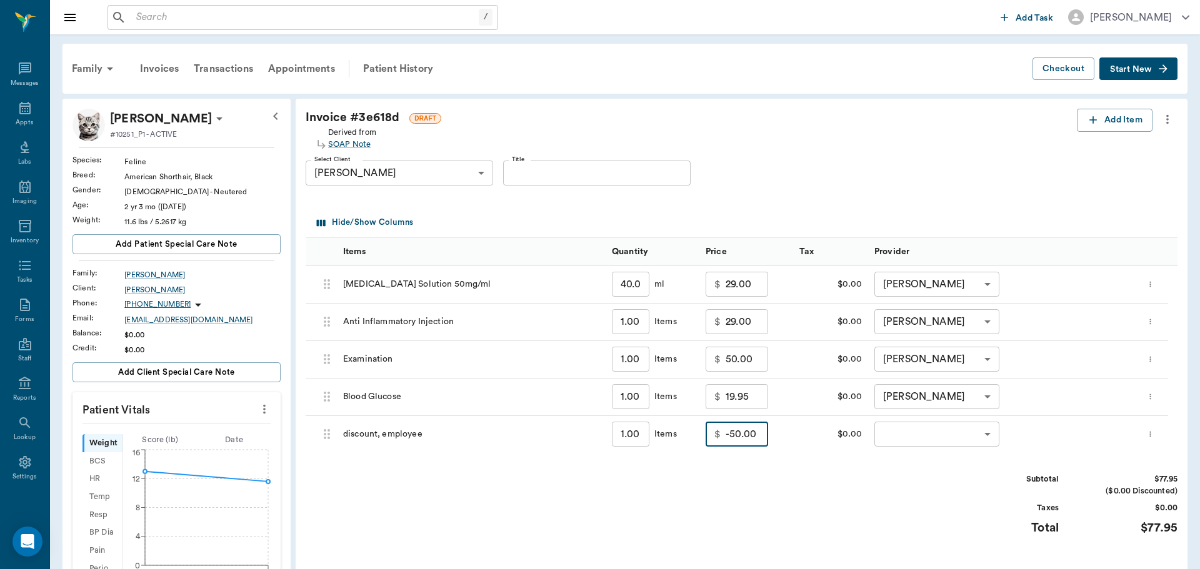
click at [934, 433] on body "/ ​ Add Task [PERSON_NAME] Nectar Messages Appts Labs Imaging Inventory Tasks F…" at bounding box center [600, 477] width 1200 height 955
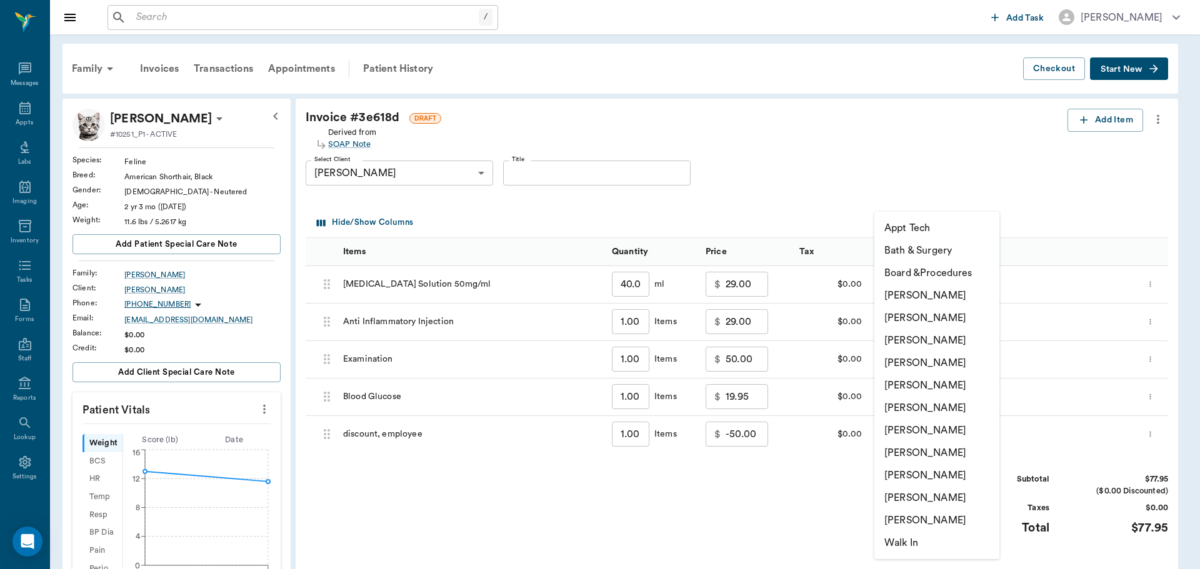
click at [933, 358] on li "[PERSON_NAME]" at bounding box center [936, 363] width 125 height 22
type input "none-63ec2f075fda476ae8351a4d"
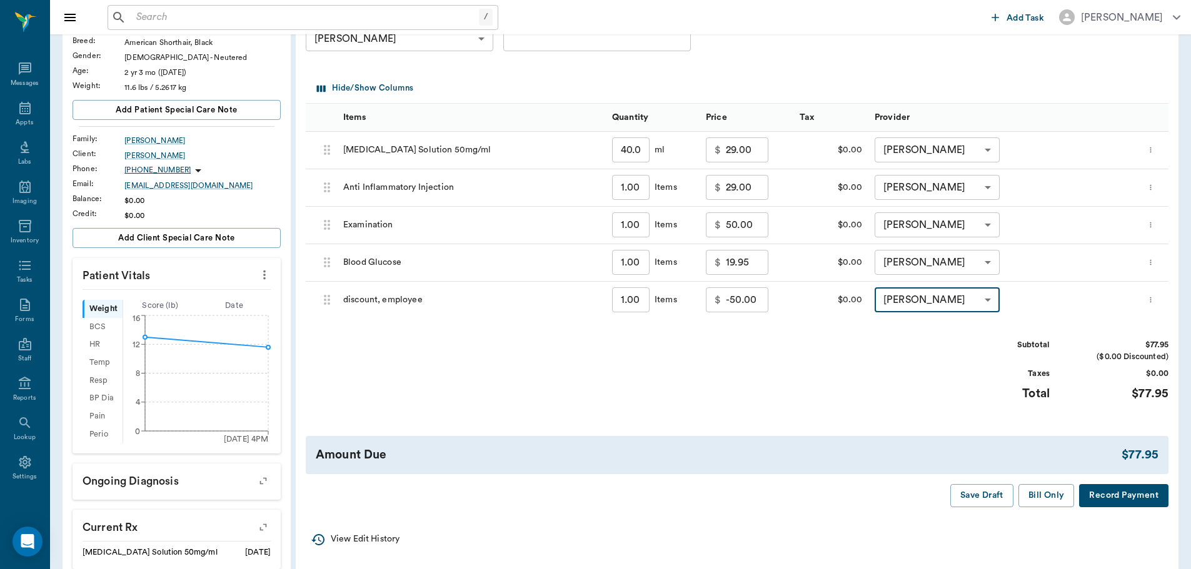
scroll to position [131, 0]
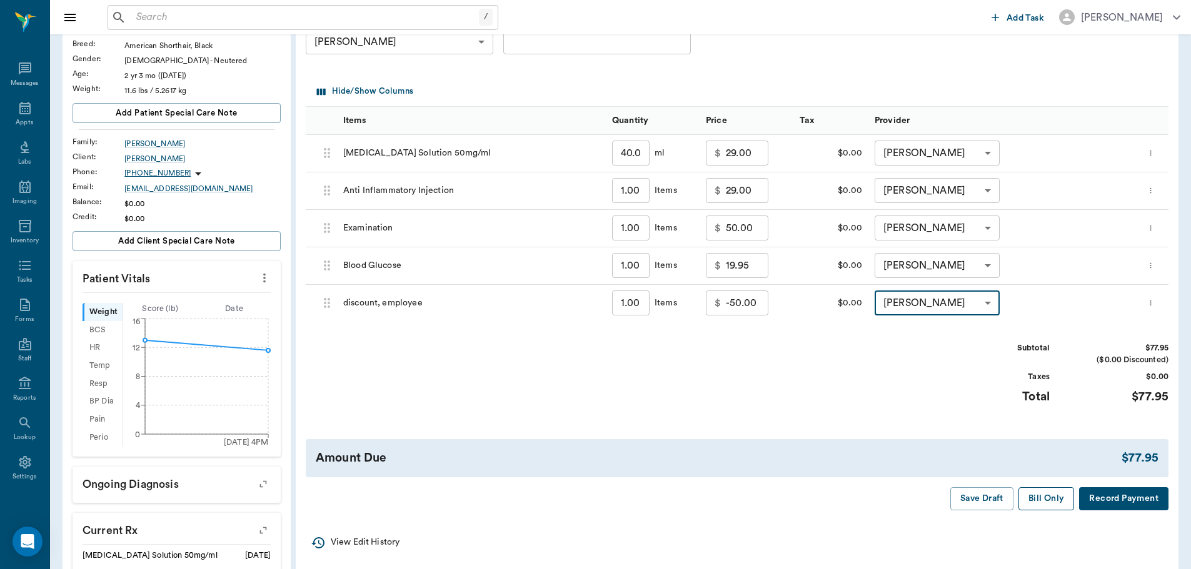
click at [1059, 494] on button "Bill Only" at bounding box center [1046, 498] width 56 height 23
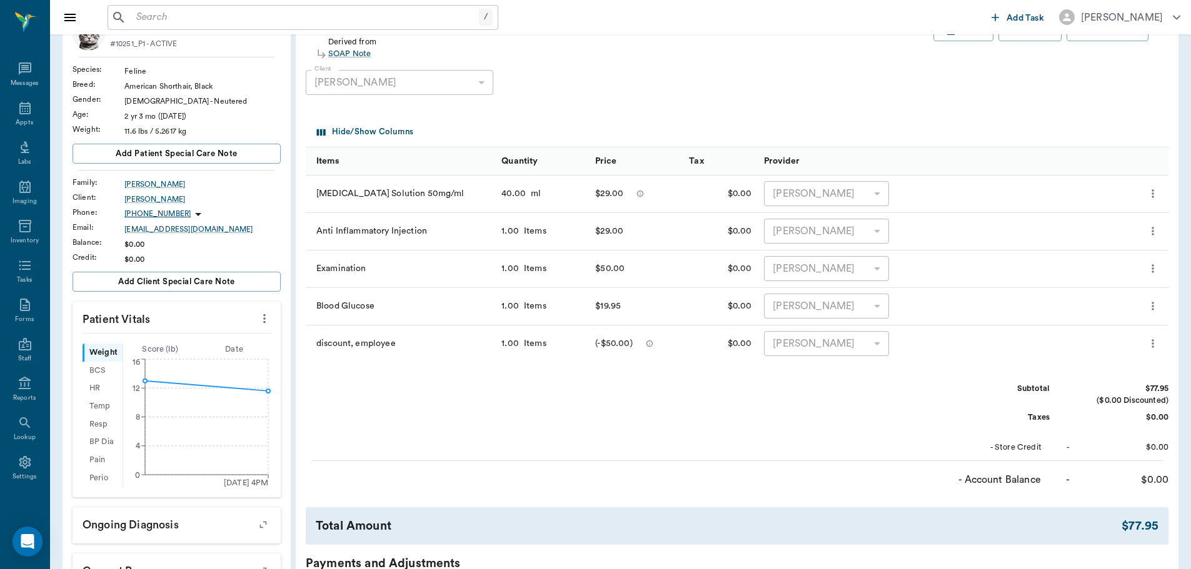
scroll to position [69, 0]
